Goal: Check status: Check status

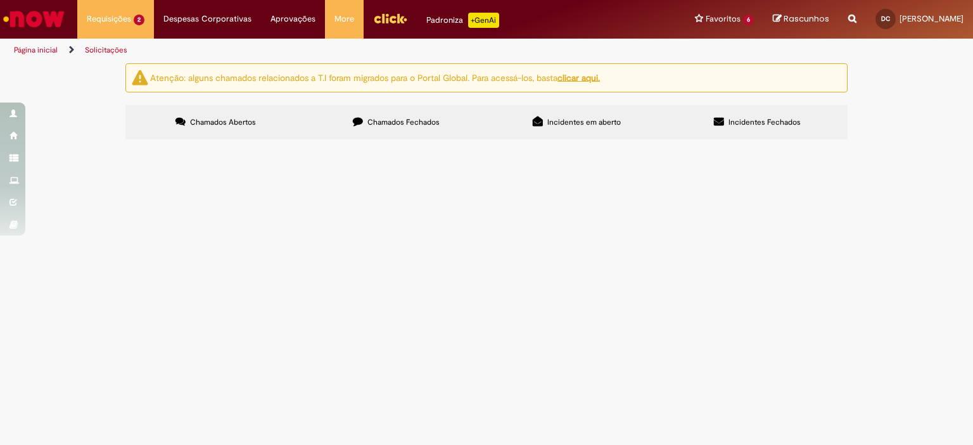
click at [367, 132] on label "Chamados Fechados" at bounding box center [396, 122] width 181 height 34
click at [0, 0] on input "Pesquisar" at bounding box center [0, 0] width 0 height 0
type input "****"
click at [0, 0] on span "Pesquisar" at bounding box center [0, 0] width 0 height 0
click at [0, 0] on span "Assento para Vaso Sanitário" at bounding box center [0, 0] width 0 height 0
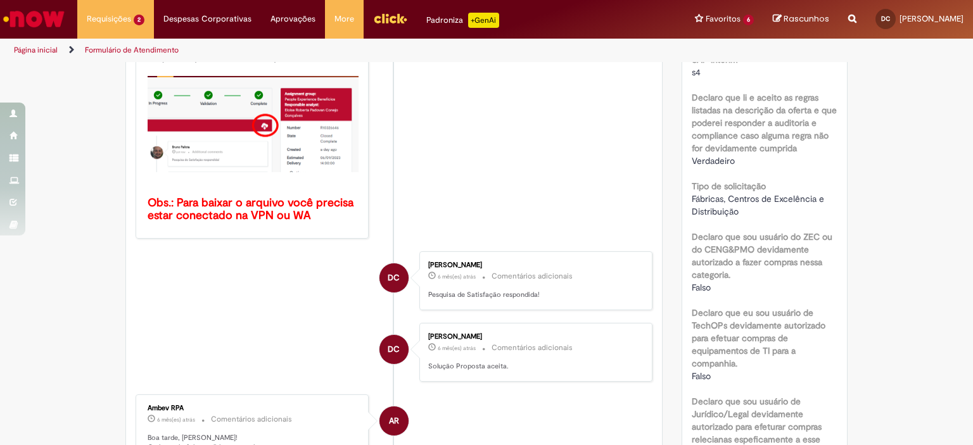
scroll to position [535, 0]
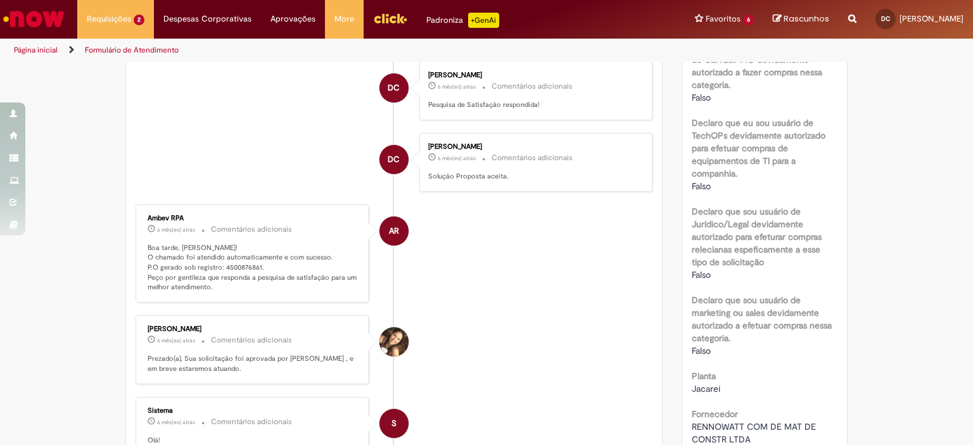
click at [236, 265] on p "Boa tarde, [PERSON_NAME]! O chamado foi atendido automaticamente e com sucesso.…" at bounding box center [253, 268] width 211 height 50
copy p "4500876861"
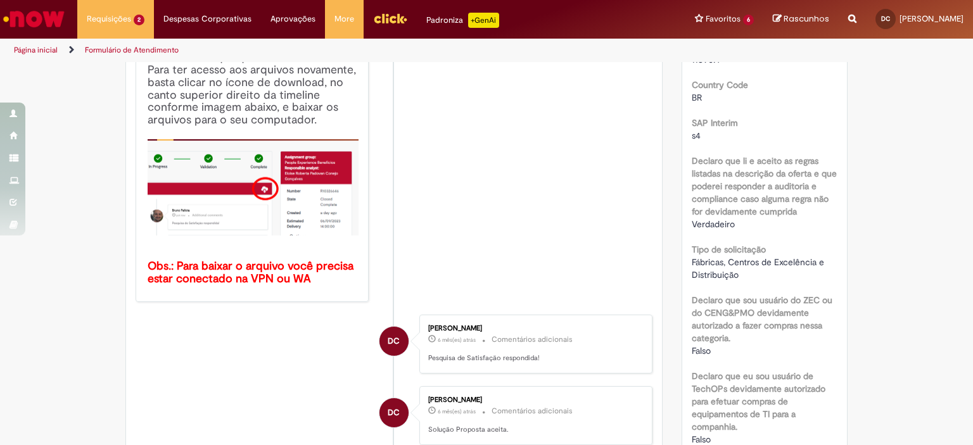
scroll to position [0, 0]
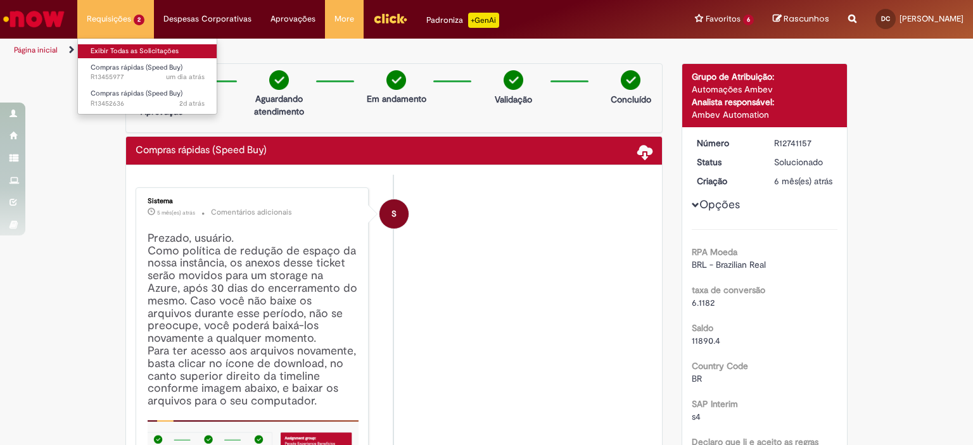
click at [119, 51] on link "Exibir Todas as Solicitações" at bounding box center [147, 51] width 139 height 14
